Goal: Information Seeking & Learning: Learn about a topic

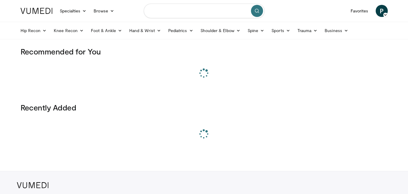
click at [170, 11] on input "Search topics, interventions" at bounding box center [204, 11] width 121 height 14
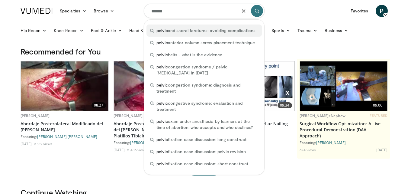
click at [180, 32] on span "pelvic and sacral farctures: avoiding complications" at bounding box center [205, 30] width 99 height 6
type input "**********"
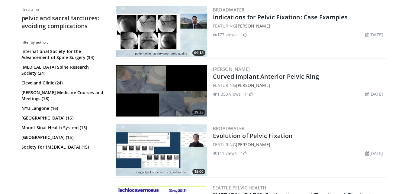
scroll to position [181, 0]
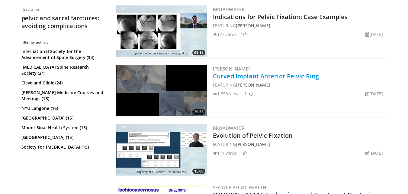
click at [249, 76] on link "Curved Implant Anterior Pelvic Ring" at bounding box center [266, 76] width 106 height 8
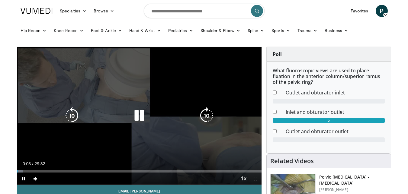
click at [140, 118] on icon "Video Player" at bounding box center [139, 115] width 17 height 17
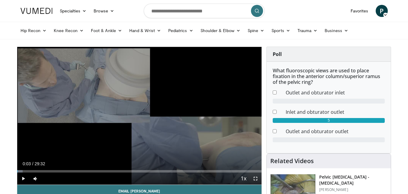
click at [312, 136] on div "What fluoroscopic views are used to place fixation in the anterior column/super…" at bounding box center [329, 107] width 124 height 91
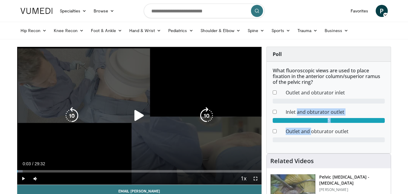
click at [138, 116] on icon "Video Player" at bounding box center [139, 115] width 17 height 17
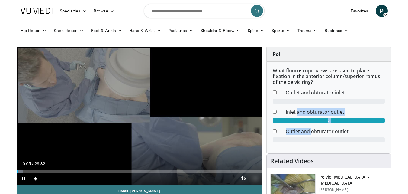
click at [255, 178] on span "Video Player" at bounding box center [255, 178] width 12 height 12
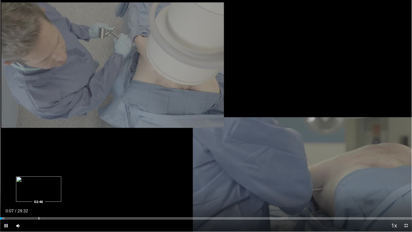
click at [39, 193] on div "Progress Bar" at bounding box center [39, 218] width 1 height 2
click at [83, 193] on div "Progress Bar" at bounding box center [83, 218] width 1 height 2
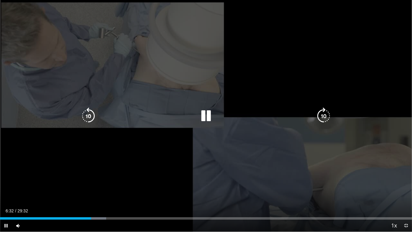
click at [208, 118] on icon "Video Player" at bounding box center [206, 115] width 17 height 17
click at [204, 117] on icon "Video Player" at bounding box center [206, 115] width 17 height 17
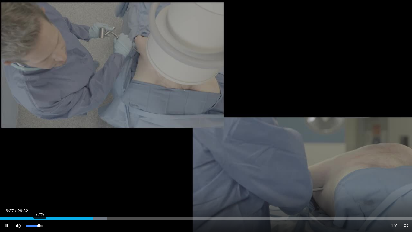
drag, startPoint x: 33, startPoint y: 225, endPoint x: 39, endPoint y: 227, distance: 5.9
click at [39, 193] on video-js "**********" at bounding box center [206, 116] width 412 height 232
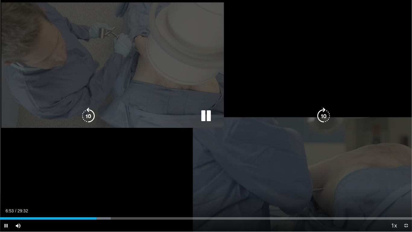
click at [204, 119] on icon "Video Player" at bounding box center [206, 115] width 17 height 17
click at [205, 114] on icon "Video Player" at bounding box center [206, 115] width 17 height 17
click at [205, 117] on icon "Video Player" at bounding box center [206, 115] width 17 height 17
